Goal: Information Seeking & Learning: Learn about a topic

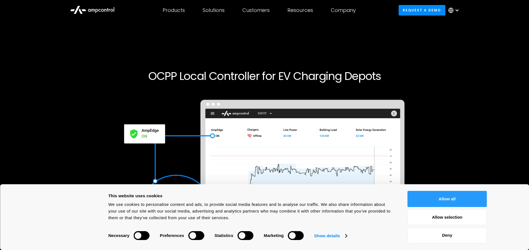
click at [452, 203] on button "Allow all" at bounding box center [446, 199] width 79 height 16
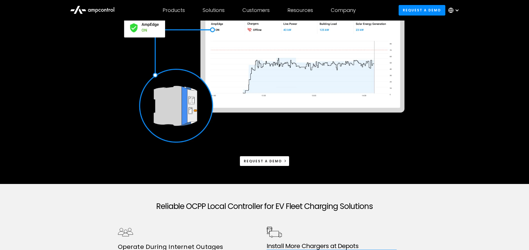
scroll to position [113, 0]
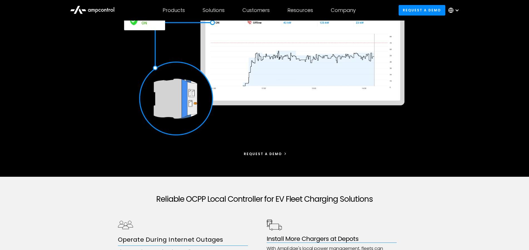
click at [257, 156] on div "Request a demo" at bounding box center [263, 154] width 38 height 5
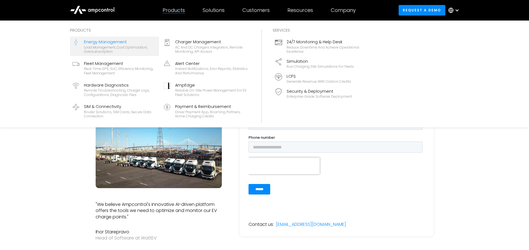
click at [119, 48] on div "Load management, cost optimization, oversubscription" at bounding box center [120, 49] width 73 height 9
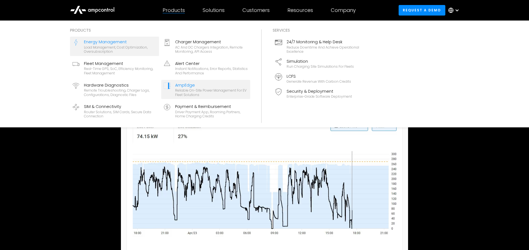
click at [185, 86] on div "AmpEdge" at bounding box center [211, 85] width 73 height 6
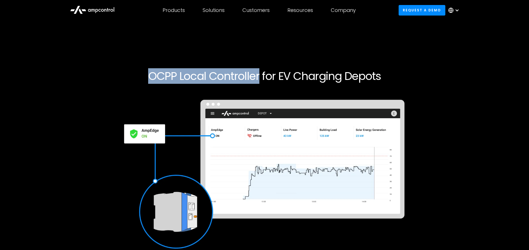
drag, startPoint x: 149, startPoint y: 77, endPoint x: 258, endPoint y: 75, distance: 108.9
click at [258, 75] on h1 "OCPP Local Controller for EV Charging Depots" at bounding box center [265, 75] width 338 height 13
copy h1 "OCPP Local Controller"
